Goal: Task Accomplishment & Management: Complete application form

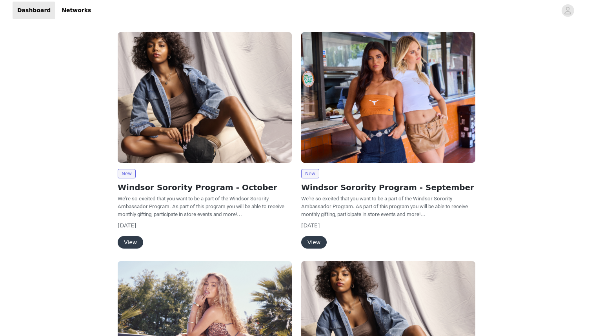
click at [134, 245] on button "View" at bounding box center [130, 242] width 25 height 13
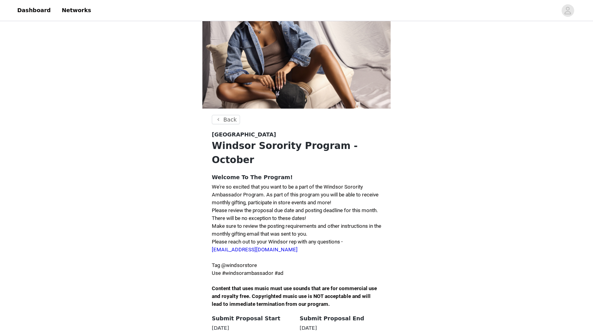
scroll to position [87, 0]
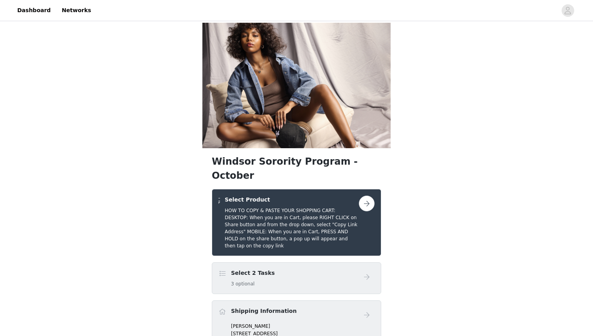
click at [325, 207] on h5 "HOW TO COPY & PASTE YOUR SHOPPING CART: DESKTOP: When you are in Cart, please R…" at bounding box center [292, 228] width 134 height 42
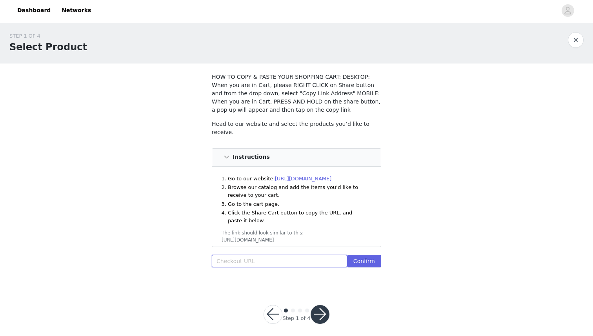
click at [270, 258] on input "text" at bounding box center [279, 261] width 135 height 13
paste input "https://www.windsorstore.com/cart/41853704601651:1,43366043156531:1,41440641351…"
type input "https://www.windsorstore.com/cart/41853704601651:1,43366043156531:1,41440641351…"
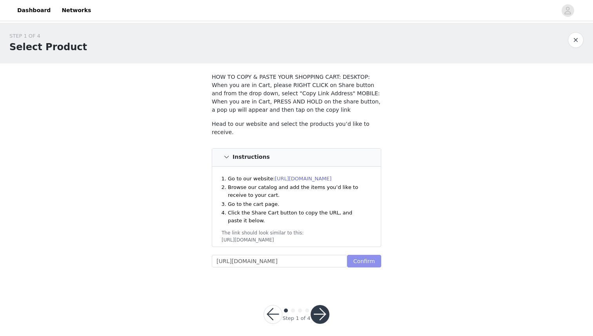
click at [362, 260] on button "Confirm" at bounding box center [364, 261] width 34 height 13
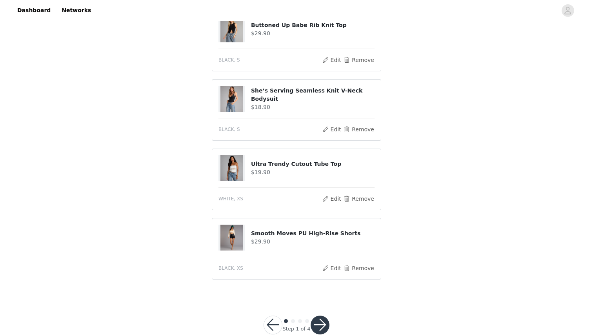
scroll to position [471, 0]
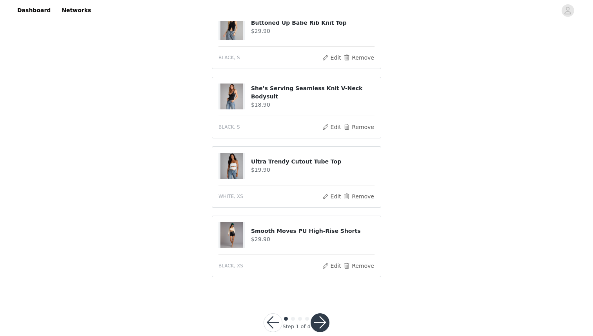
click at [319, 321] on button "button" at bounding box center [319, 322] width 19 height 19
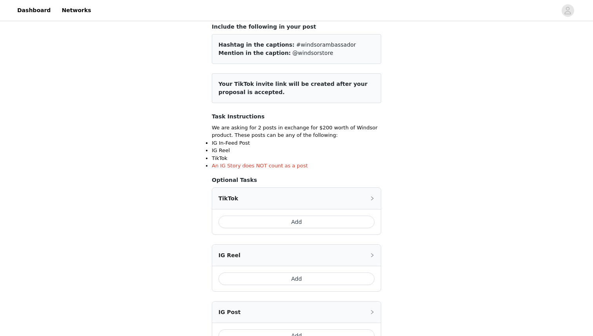
scroll to position [60, 0]
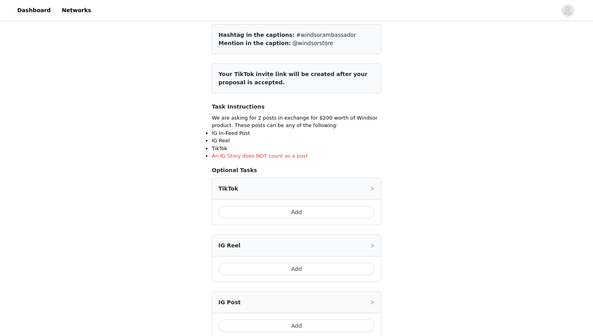
click at [320, 213] on button "Add" at bounding box center [296, 212] width 156 height 13
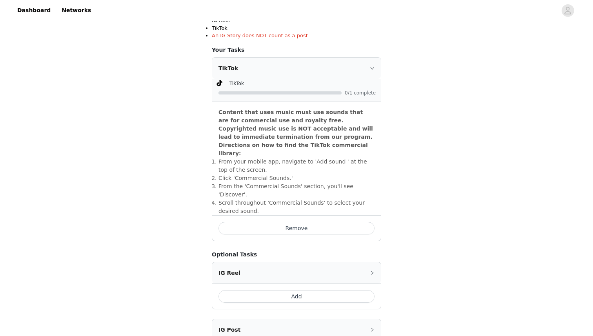
scroll to position [269, 0]
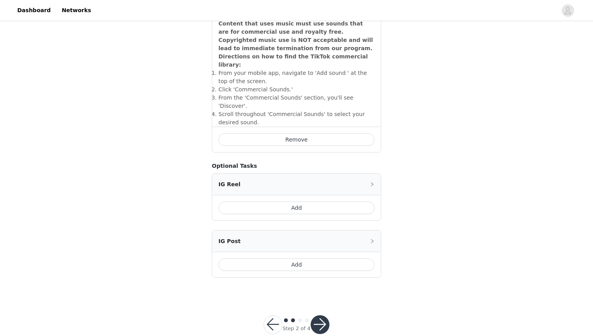
click at [317, 315] on button "button" at bounding box center [319, 324] width 19 height 19
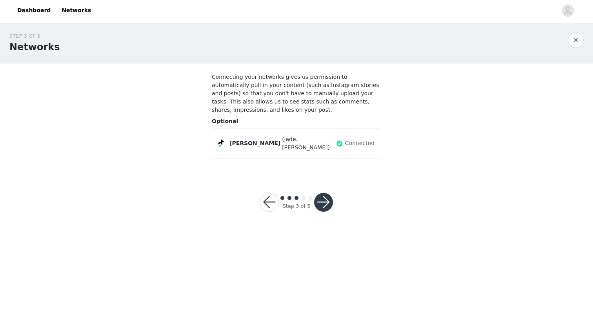
click at [326, 194] on button "button" at bounding box center [323, 202] width 19 height 19
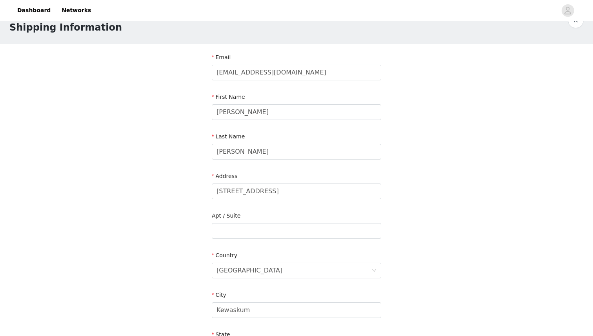
scroll to position [21, 0]
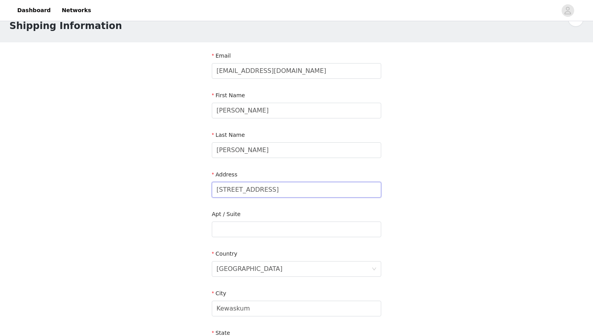
drag, startPoint x: 290, startPoint y: 191, endPoint x: 196, endPoint y: 193, distance: 94.1
click at [196, 193] on div "STEP 4 OF 5 Shipping Information Email Ericsonjade10@gmail.com First Name Jade …" at bounding box center [296, 229] width 593 height 455
type input "1831 University Station"
click at [238, 230] on input "text" at bounding box center [296, 229] width 169 height 16
type input "MSC 263162 District 40"
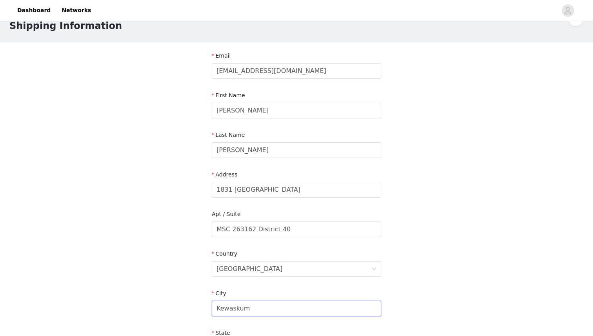
click at [260, 308] on input "Kewaskum" at bounding box center [296, 309] width 169 height 16
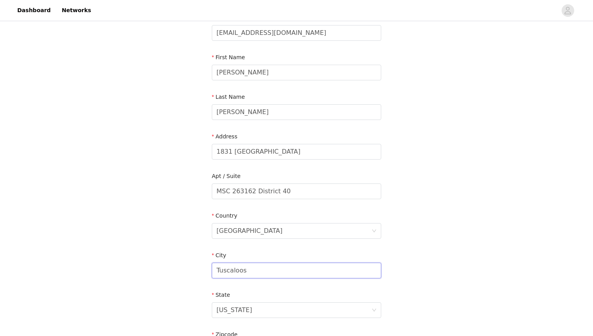
scroll to position [85, 0]
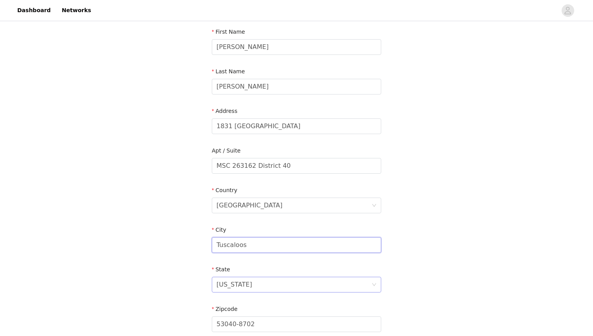
type input "Tuscaloos"
click at [248, 288] on div "Wisconsin" at bounding box center [293, 284] width 155 height 15
click at [248, 288] on input at bounding box center [293, 284] width 155 height 15
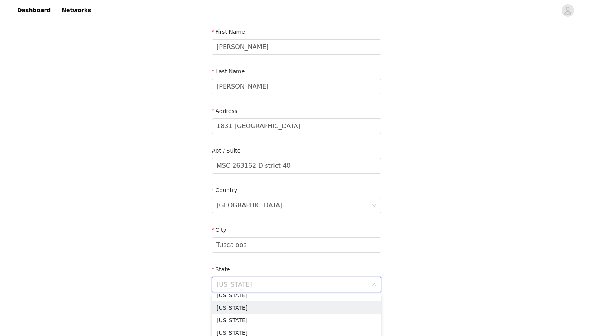
scroll to position [0, 0]
click at [245, 301] on li "Alabama" at bounding box center [296, 302] width 169 height 13
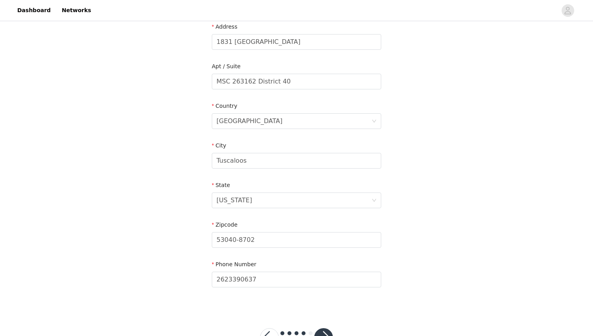
scroll to position [171, 0]
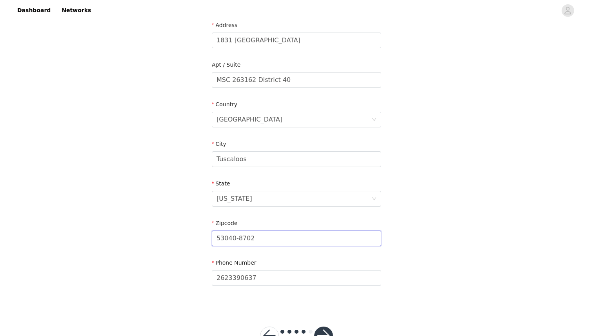
drag, startPoint x: 269, startPoint y: 242, endPoint x: 192, endPoint y: 241, distance: 76.4
click at [192, 241] on div "STEP 4 OF 5 Shipping Information Email Ericsonjade10@gmail.com First Name Jade …" at bounding box center [296, 79] width 593 height 455
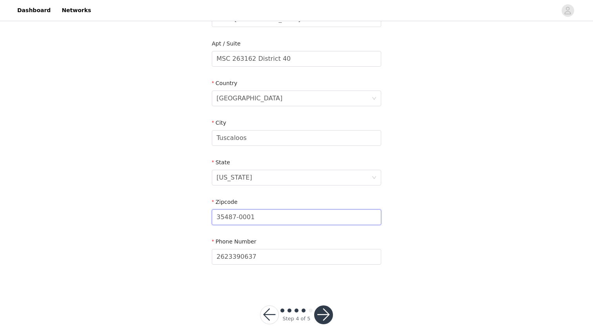
scroll to position [198, 0]
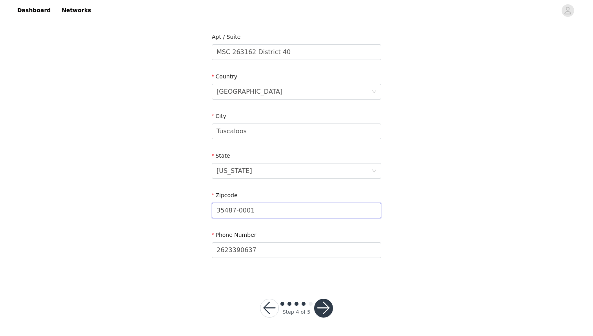
type input "35487-0001"
click at [323, 305] on button "button" at bounding box center [323, 308] width 19 height 19
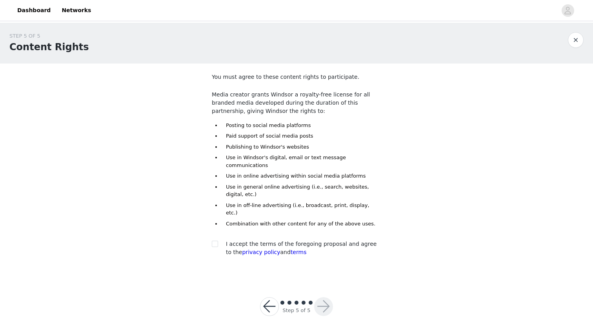
click at [285, 241] on span "I accept the terms of the foregoing proposal and agree to the privacy policy an…" at bounding box center [301, 248] width 151 height 15
click at [214, 241] on input "checkbox" at bounding box center [214, 243] width 5 height 5
checkbox input "true"
click at [321, 297] on button "button" at bounding box center [323, 306] width 19 height 19
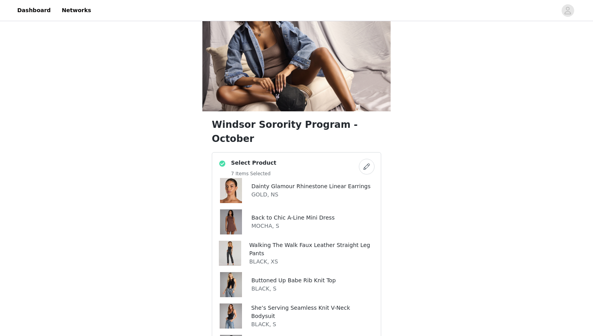
scroll to position [38, 0]
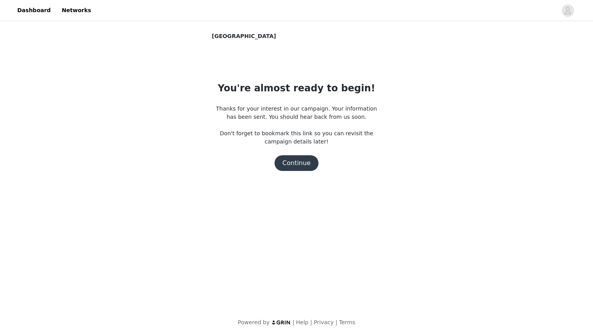
scroll to position [0, 0]
click at [301, 169] on button "Continue" at bounding box center [296, 163] width 44 height 16
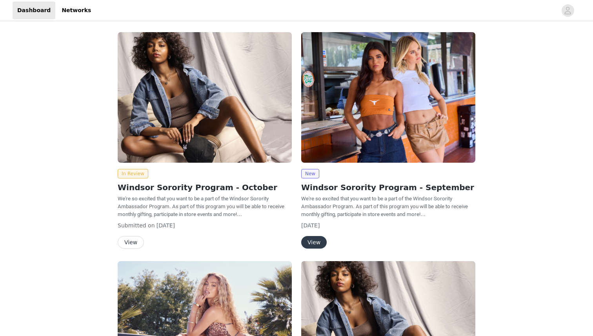
drag, startPoint x: 0, startPoint y: 0, endPoint x: 109, endPoint y: 3, distance: 109.4
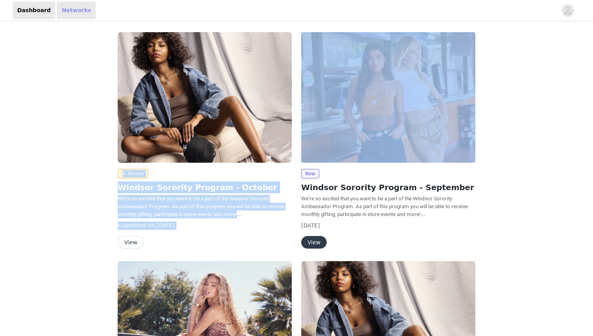
click at [76, 11] on link "Networks" at bounding box center [76, 11] width 39 height 18
